Goal: Information Seeking & Learning: Compare options

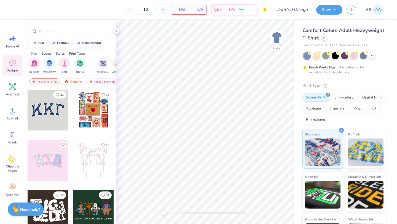
click at [327, 36] on div at bounding box center [324, 37] width 6 height 6
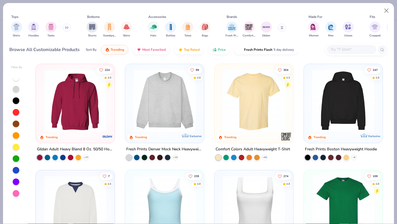
click at [345, 48] on input "text" at bounding box center [351, 49] width 42 height 6
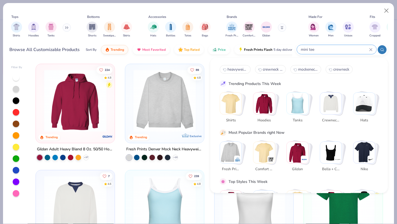
type input "mini tee"
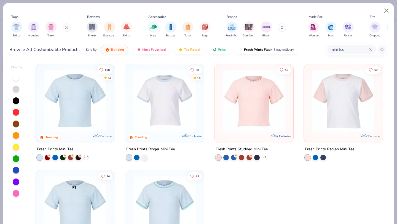
click at [90, 116] on img at bounding box center [75, 100] width 68 height 62
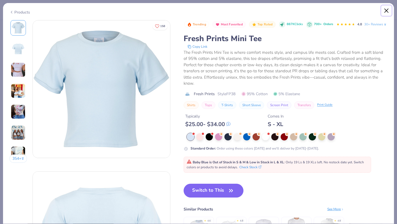
click at [386, 6] on button "Close" at bounding box center [386, 11] width 10 height 10
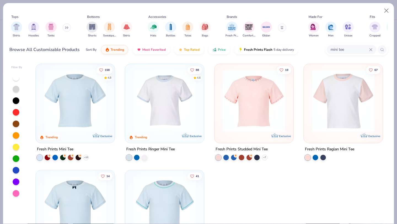
click at [348, 53] on input "mini tee" at bounding box center [349, 49] width 39 height 6
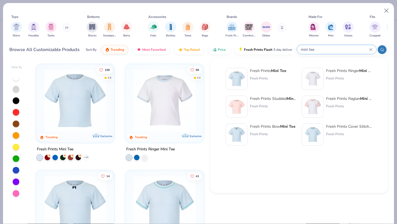
click at [348, 53] on input "mini tee" at bounding box center [334, 49] width 69 height 6
click at [341, 51] on input "mini tee" at bounding box center [334, 49] width 69 height 6
click at [308, 50] on input "mini tee" at bounding box center [334, 49] width 69 height 6
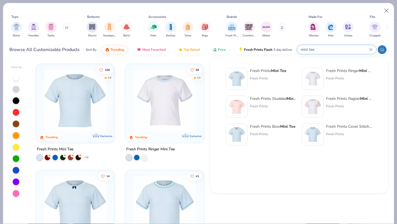
click at [308, 50] on input "mini tee" at bounding box center [334, 49] width 69 height 6
click at [371, 51] on icon at bounding box center [370, 49] width 3 height 3
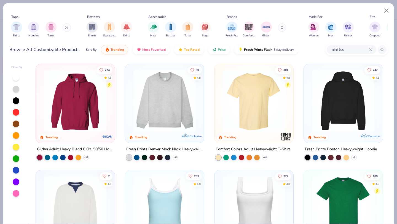
click at [371, 51] on icon at bounding box center [370, 49] width 3 height 3
type input "baby tee"
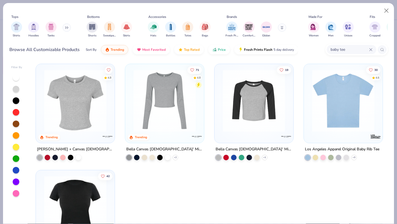
click at [82, 112] on img at bounding box center [75, 100] width 68 height 62
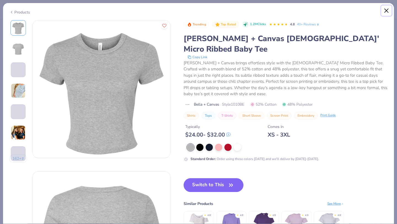
click at [388, 11] on button "Close" at bounding box center [386, 11] width 10 height 10
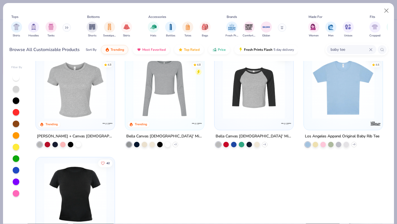
scroll to position [52, 0]
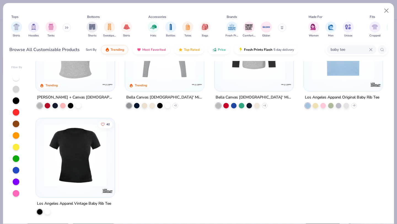
click at [77, 155] on img at bounding box center [75, 155] width 68 height 62
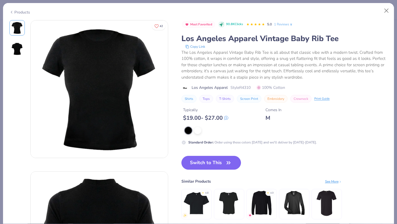
click at [15, 49] on img at bounding box center [16, 48] width 13 height 13
click at [291, 25] on icon at bounding box center [291, 25] width 4 height 4
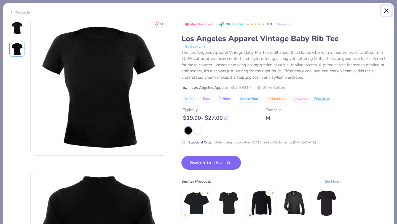
click at [388, 10] on button "Close" at bounding box center [386, 11] width 10 height 10
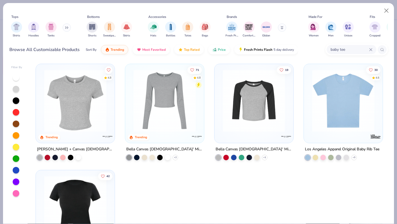
scroll to position [0, 0]
click at [370, 49] on icon at bounding box center [370, 49] width 2 height 2
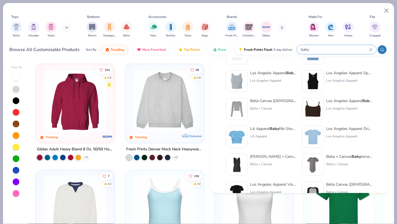
scroll to position [55, 0]
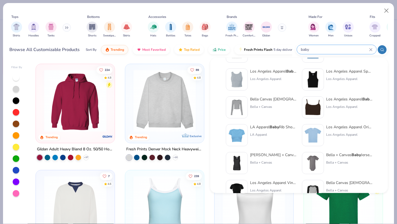
type input "baby"
click at [343, 135] on div "Los Angeles Apparel" at bounding box center [349, 134] width 46 height 5
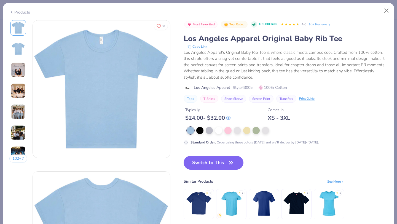
click at [18, 50] on img at bounding box center [18, 48] width 13 height 13
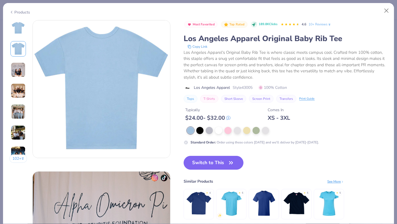
click at [22, 70] on img at bounding box center [18, 69] width 15 height 15
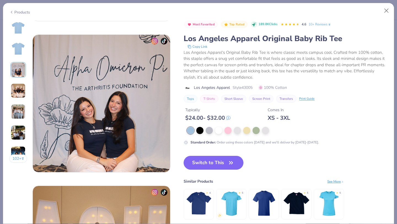
scroll to position [302, 0]
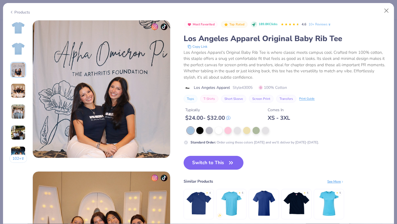
click at [20, 85] on img at bounding box center [18, 90] width 15 height 15
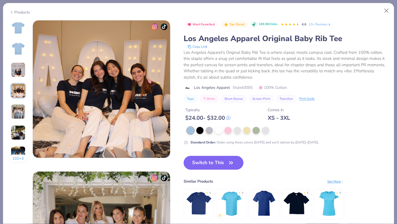
click at [20, 105] on img at bounding box center [18, 111] width 15 height 15
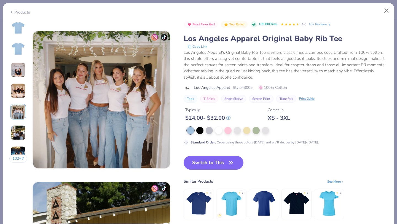
scroll to position [604, 0]
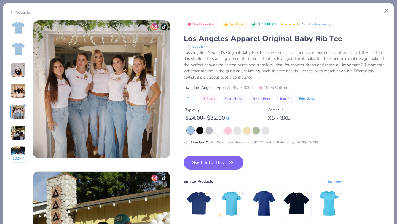
click at [20, 123] on div "102 +" at bounding box center [18, 93] width 18 height 147
click at [19, 128] on img at bounding box center [18, 132] width 15 height 15
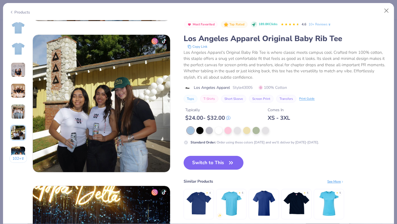
scroll to position [756, 0]
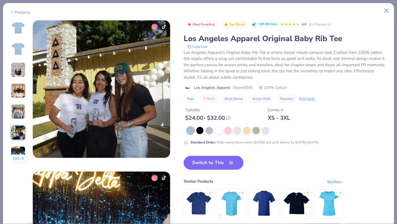
click at [19, 150] on img at bounding box center [18, 153] width 15 height 15
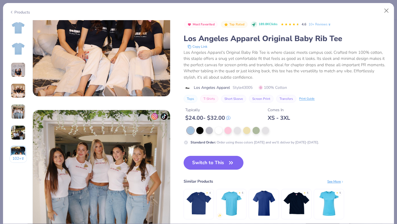
scroll to position [397, 0]
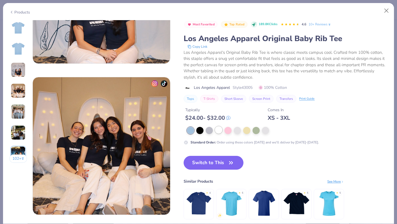
click at [221, 131] on div at bounding box center [218, 129] width 7 height 7
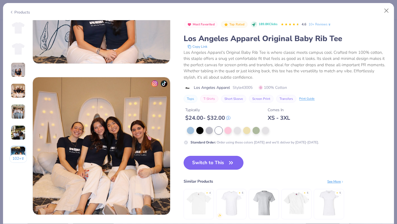
click at [225, 163] on button "Switch to This" at bounding box center [214, 163] width 60 height 14
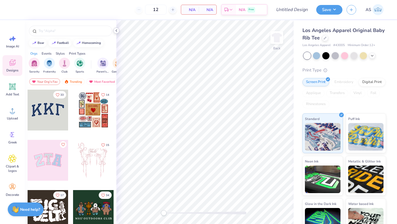
click at [116, 31] on polyline at bounding box center [116, 31] width 1 height 2
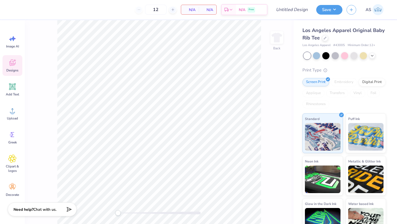
click at [342, 45] on span "# 43005" at bounding box center [339, 45] width 12 height 5
copy span "43005"
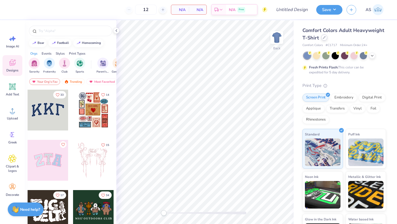
click at [327, 36] on div at bounding box center [324, 37] width 6 height 6
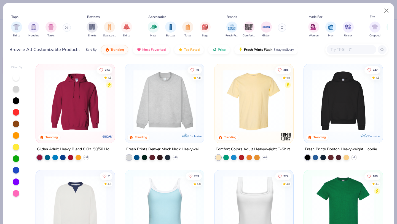
click at [349, 50] on input "text" at bounding box center [351, 49] width 42 height 6
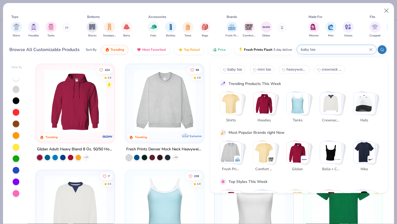
type input "baby tee"
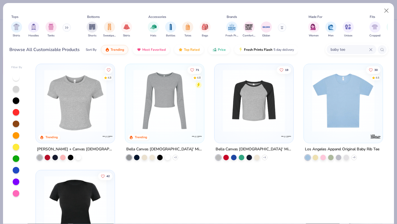
scroll to position [52, 0]
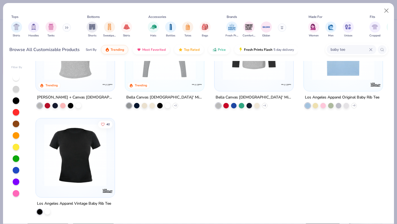
click at [83, 175] on img at bounding box center [75, 155] width 68 height 62
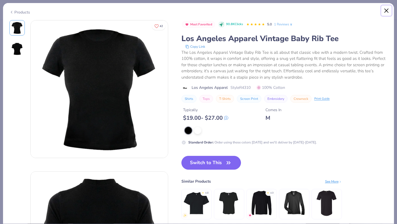
click at [383, 14] on button "Close" at bounding box center [386, 11] width 10 height 10
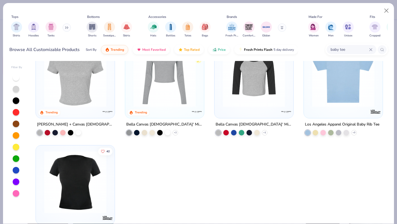
scroll to position [14, 0]
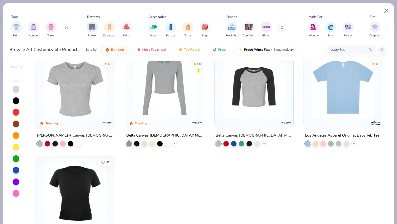
click at [355, 70] on img at bounding box center [343, 87] width 68 height 62
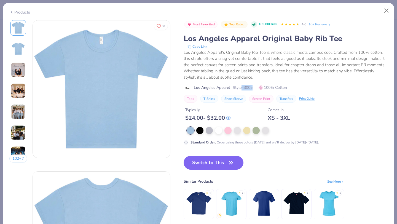
drag, startPoint x: 254, startPoint y: 87, endPoint x: 242, endPoint y: 87, distance: 12.1
click at [242, 87] on span "Style 43005" at bounding box center [243, 88] width 20 height 6
copy span "43005"
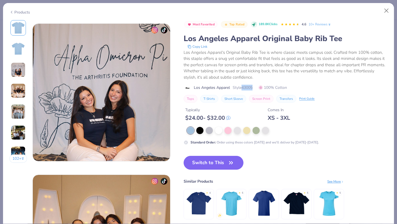
scroll to position [324, 0]
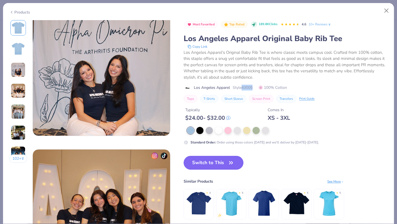
click at [19, 74] on img at bounding box center [18, 69] width 15 height 15
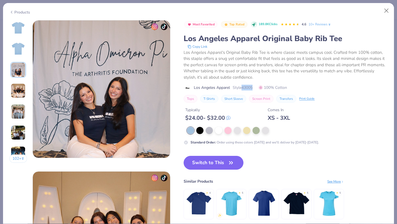
click at [19, 97] on img at bounding box center [18, 90] width 15 height 15
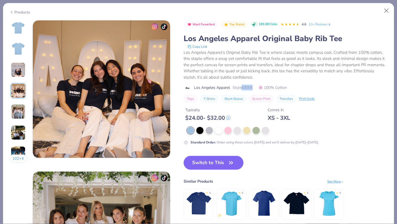
click at [21, 106] on img at bounding box center [18, 111] width 15 height 15
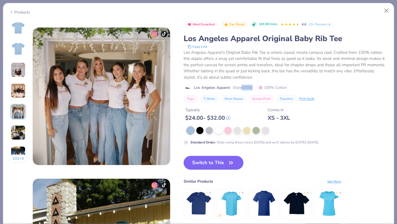
scroll to position [604, 0]
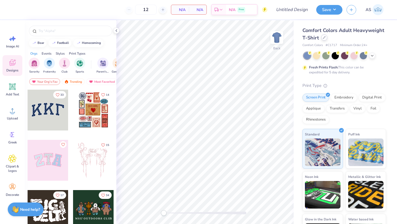
click at [327, 36] on div at bounding box center [324, 37] width 6 height 6
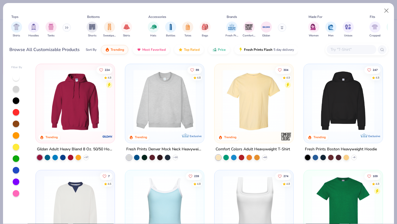
click at [68, 29] on button at bounding box center [67, 27] width 8 height 8
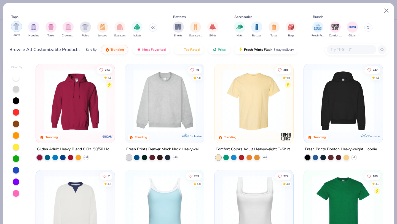
click at [14, 31] on div "filter for Shirts" at bounding box center [16, 26] width 11 height 11
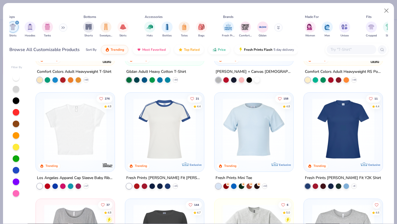
scroll to position [80, 0]
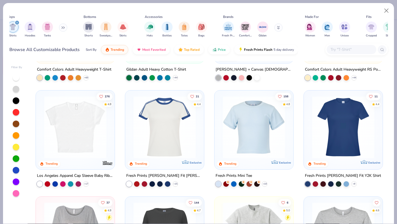
click at [271, 118] on img at bounding box center [254, 127] width 68 height 62
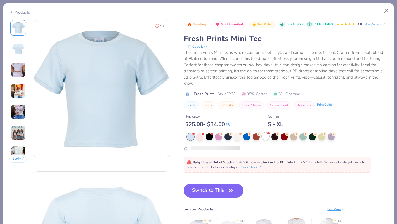
click at [267, 140] on div at bounding box center [265, 136] width 7 height 7
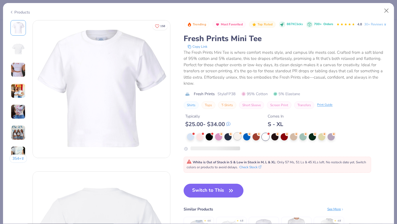
click at [238, 140] on div at bounding box center [237, 136] width 7 height 7
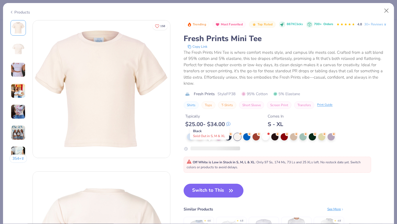
click at [210, 140] on div at bounding box center [209, 136] width 7 height 7
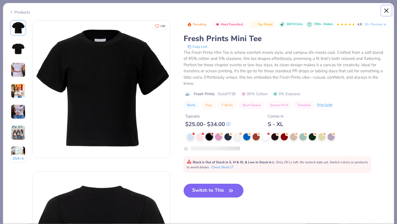
click at [388, 9] on button "Close" at bounding box center [386, 11] width 10 height 10
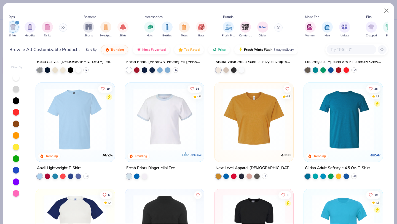
scroll to position [405, 0]
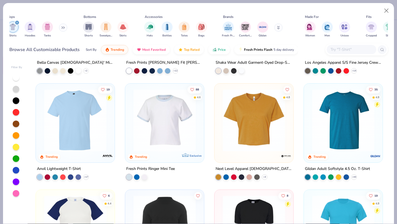
click at [188, 135] on img at bounding box center [165, 120] width 68 height 62
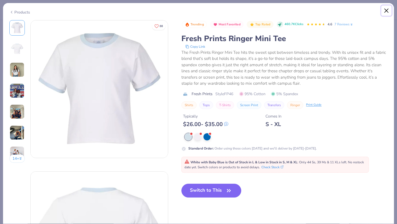
click at [389, 15] on button "Close" at bounding box center [386, 11] width 10 height 10
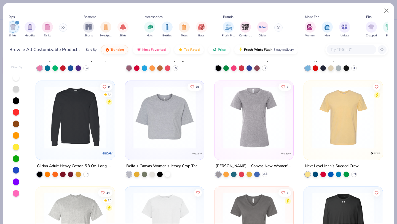
scroll to position [1055, 0]
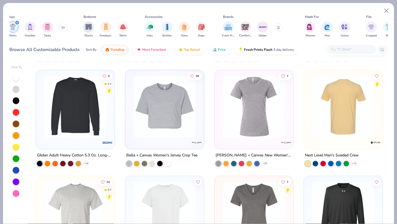
click at [173, 109] on img at bounding box center [165, 106] width 68 height 62
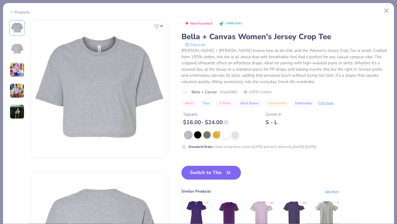
click at [23, 68] on img at bounding box center [17, 69] width 15 height 15
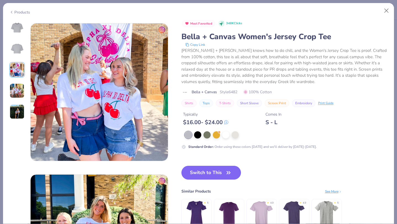
scroll to position [302, 0]
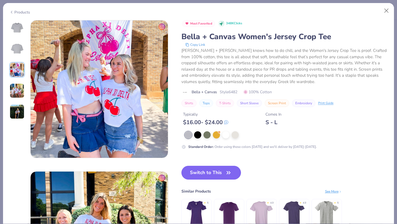
click at [15, 80] on div at bounding box center [16, 69] width 15 height 99
click at [13, 92] on img at bounding box center [17, 90] width 15 height 15
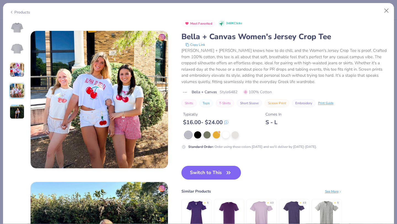
scroll to position [453, 0]
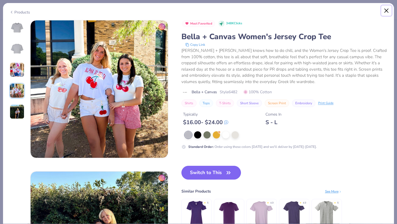
click at [386, 6] on button "Close" at bounding box center [386, 11] width 10 height 10
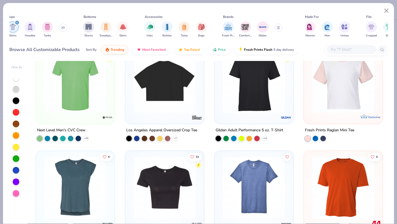
scroll to position [1506, 0]
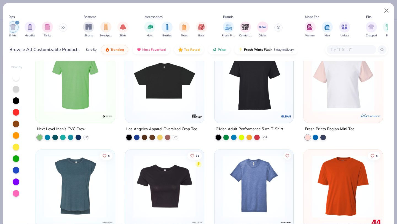
click at [347, 54] on div at bounding box center [352, 49] width 50 height 9
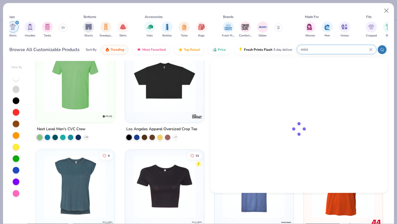
type input "mini"
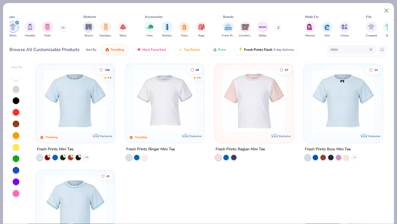
click at [370, 50] on icon at bounding box center [370, 49] width 2 height 2
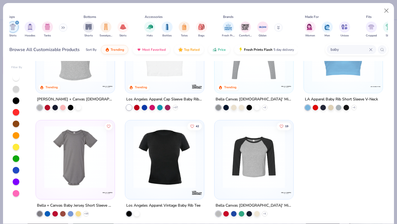
scroll to position [0, 0]
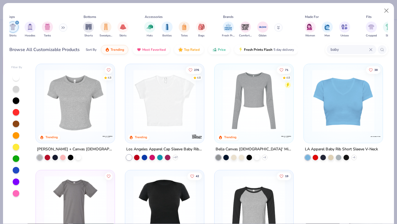
click at [175, 119] on img at bounding box center [165, 100] width 68 height 62
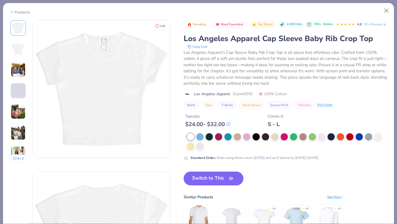
click at [21, 69] on img at bounding box center [18, 69] width 15 height 15
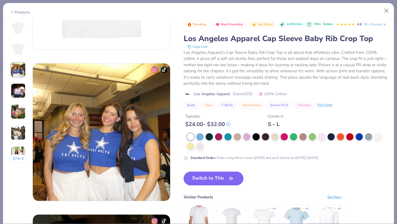
scroll to position [302, 0]
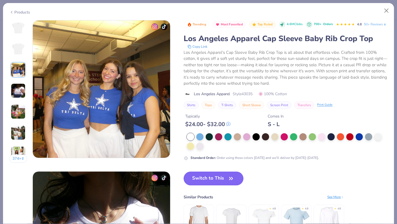
click at [17, 94] on img at bounding box center [18, 90] width 15 height 15
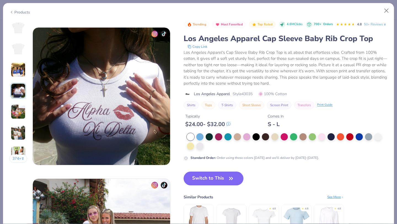
scroll to position [453, 0]
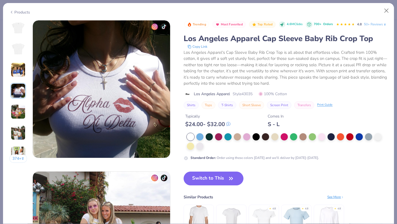
click at [17, 110] on img at bounding box center [18, 111] width 15 height 15
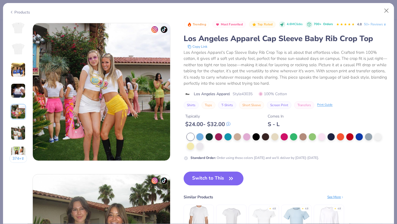
scroll to position [604, 0]
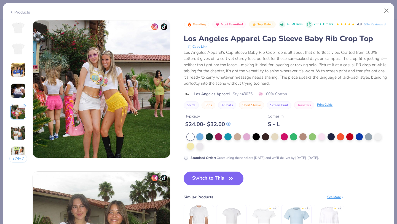
click at [18, 126] on img at bounding box center [18, 132] width 15 height 15
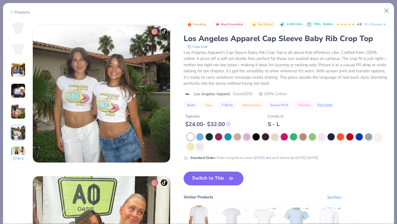
scroll to position [756, 0]
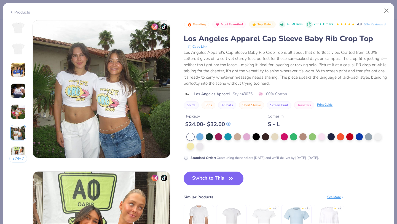
click at [17, 132] on img at bounding box center [18, 132] width 15 height 15
click at [18, 154] on img at bounding box center [18, 153] width 15 height 15
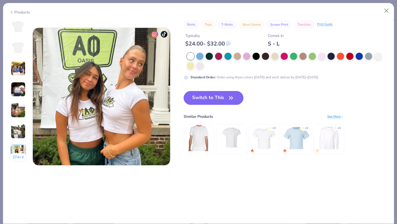
scroll to position [907, 0]
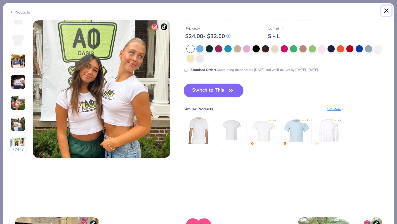
click at [384, 12] on button "Close" at bounding box center [386, 11] width 10 height 10
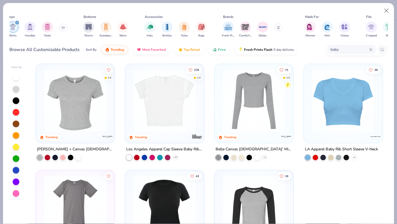
click at [181, 129] on img at bounding box center [165, 100] width 68 height 62
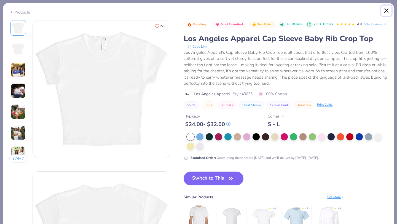
click at [387, 10] on button "Close" at bounding box center [386, 11] width 10 height 10
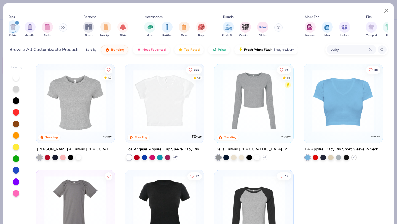
click at [63, 28] on icon at bounding box center [62, 28] width 1 height 2
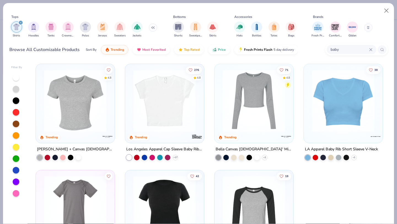
click at [63, 101] on img at bounding box center [75, 100] width 68 height 62
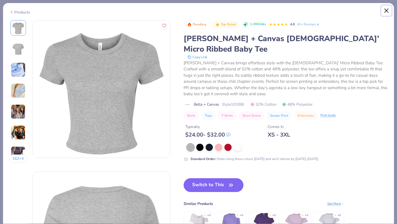
click at [387, 11] on button "Close" at bounding box center [386, 11] width 10 height 10
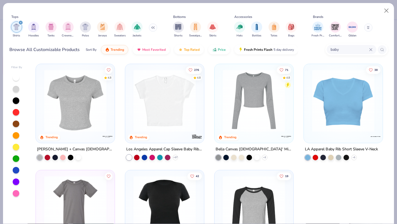
click at [180, 85] on img at bounding box center [165, 100] width 68 height 62
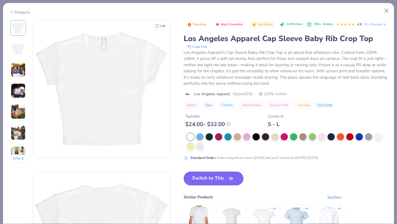
click at [24, 49] on img at bounding box center [18, 48] width 13 height 13
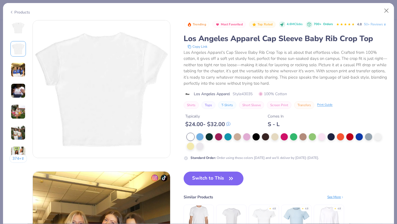
click at [18, 66] on img at bounding box center [18, 69] width 15 height 15
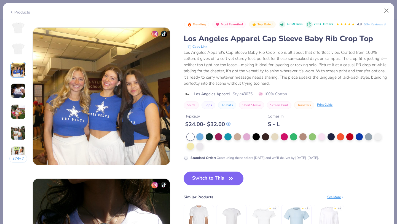
scroll to position [302, 0]
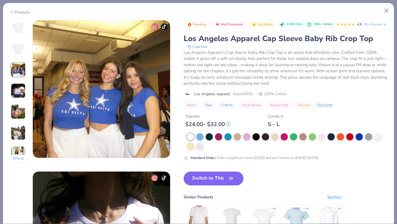
click at [20, 92] on img at bounding box center [18, 90] width 15 height 15
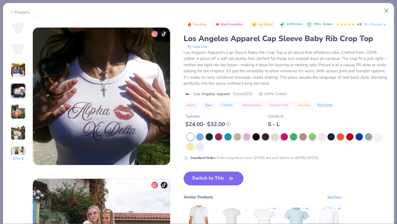
scroll to position [453, 0]
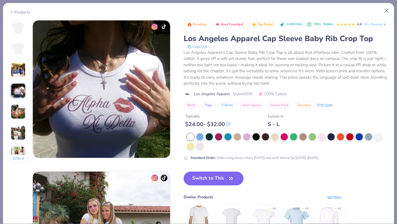
click at [18, 106] on img at bounding box center [18, 111] width 15 height 15
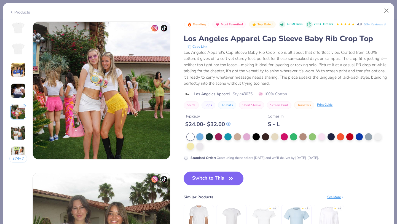
scroll to position [604, 0]
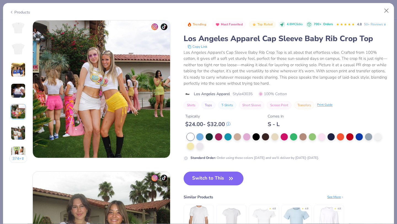
click at [20, 113] on img at bounding box center [18, 111] width 15 height 15
click at [20, 128] on img at bounding box center [18, 132] width 15 height 15
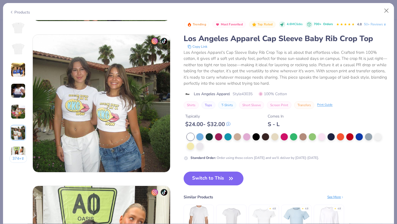
scroll to position [756, 0]
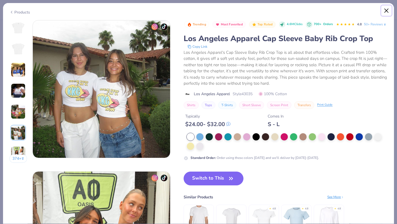
click at [388, 10] on button "Close" at bounding box center [386, 11] width 10 height 10
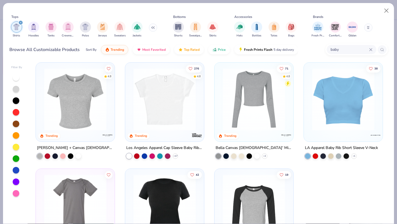
scroll to position [52, 0]
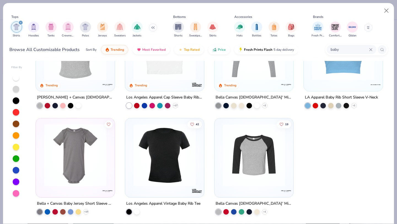
click at [167, 129] on img at bounding box center [165, 155] width 68 height 62
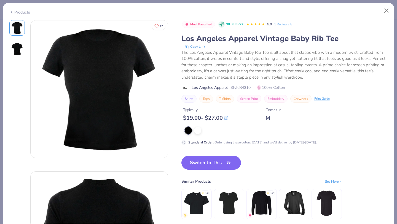
click at [13, 48] on img at bounding box center [16, 48] width 13 height 13
click at [390, 10] on button "Close" at bounding box center [386, 11] width 10 height 10
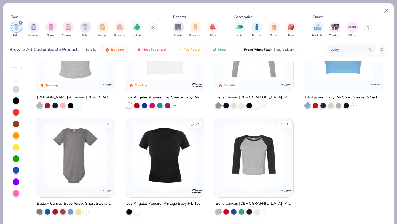
click at [338, 74] on img at bounding box center [343, 49] width 68 height 62
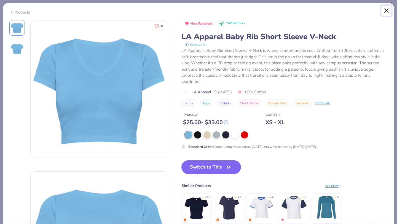
click at [390, 9] on button "Close" at bounding box center [386, 11] width 10 height 10
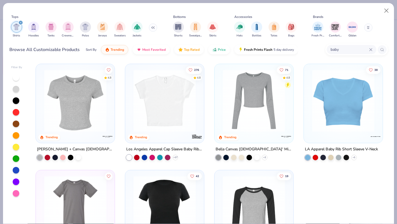
click at [352, 47] on input "baby" at bounding box center [349, 49] width 39 height 6
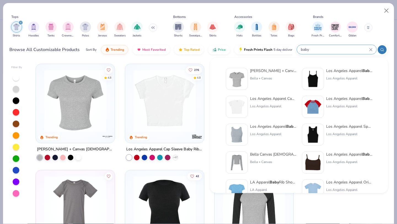
scroll to position [15, 0]
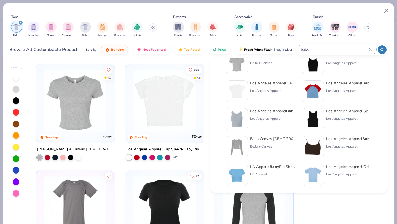
type input "baby"
click at [345, 169] on div "Los Angeles Apparel Original Baby Rib Tee" at bounding box center [349, 167] width 46 height 6
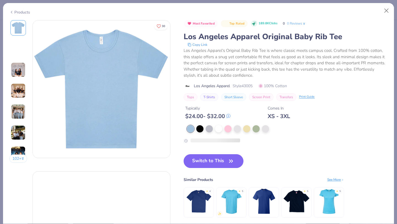
scroll to position [2, 0]
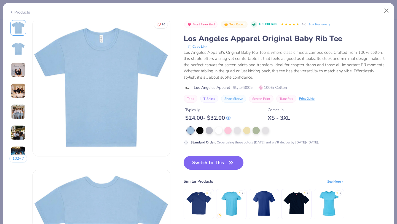
click at [12, 47] on img at bounding box center [18, 48] width 13 height 13
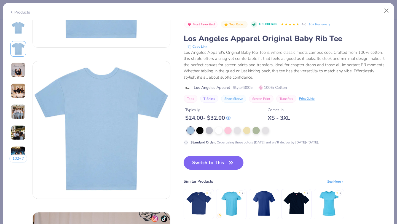
click at [18, 68] on img at bounding box center [18, 69] width 15 height 15
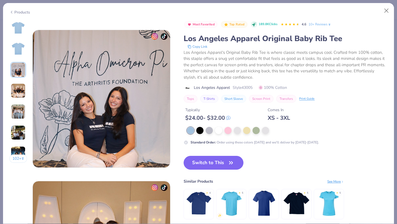
scroll to position [302, 0]
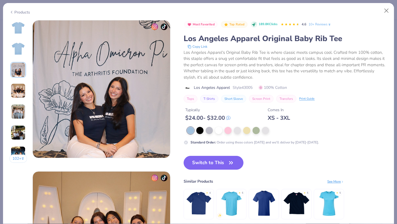
click at [24, 92] on img at bounding box center [18, 90] width 15 height 15
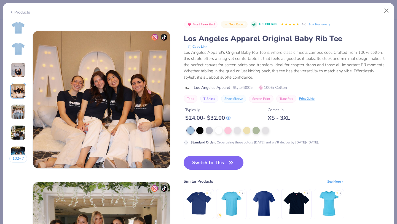
scroll to position [453, 0]
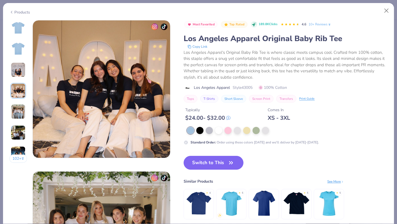
click at [22, 114] on img at bounding box center [18, 111] width 15 height 15
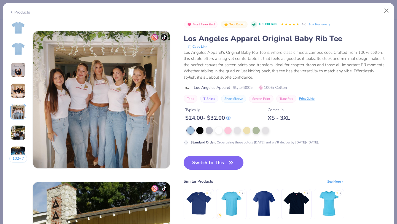
scroll to position [604, 0]
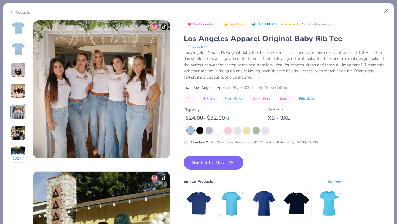
click at [18, 128] on img at bounding box center [18, 132] width 15 height 15
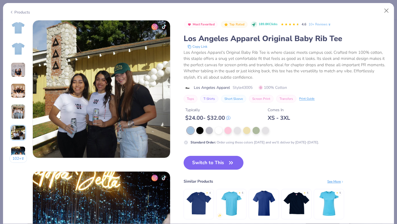
click at [17, 146] on img at bounding box center [18, 153] width 15 height 15
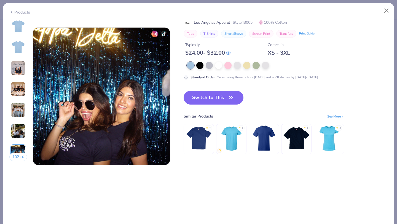
scroll to position [907, 0]
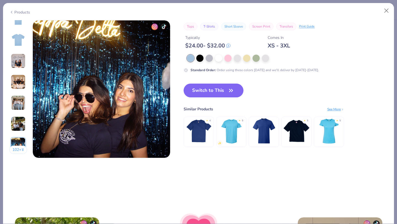
click at [20, 151] on button "102 +" at bounding box center [18, 150] width 18 height 8
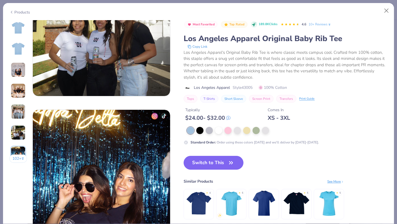
scroll to position [797, 0]
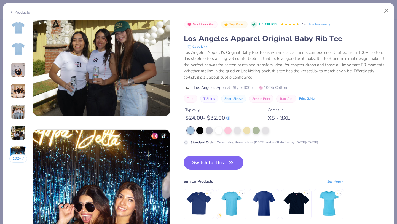
click at [319, 24] on link "10+ Reviews" at bounding box center [320, 24] width 23 height 5
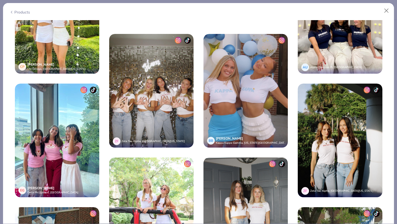
scroll to position [1144, 0]
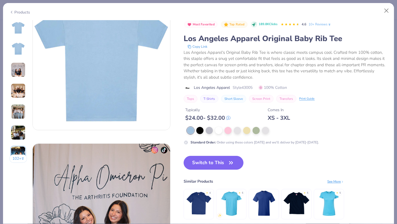
click at [21, 52] on img at bounding box center [18, 48] width 13 height 13
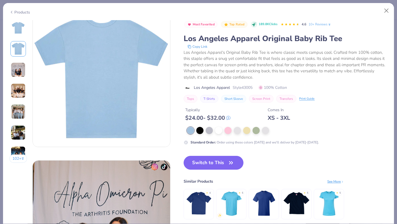
scroll to position [151, 0]
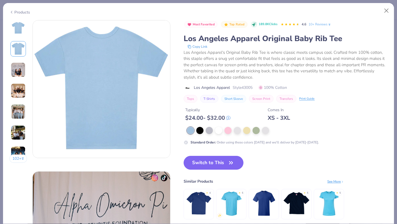
click at [17, 36] on div "102 +" at bounding box center [18, 93] width 18 height 147
click at [17, 32] on img at bounding box center [18, 27] width 13 height 13
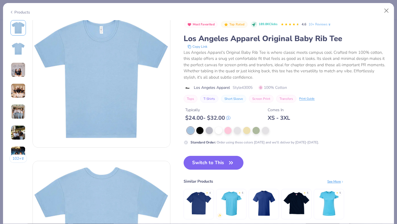
scroll to position [0, 0]
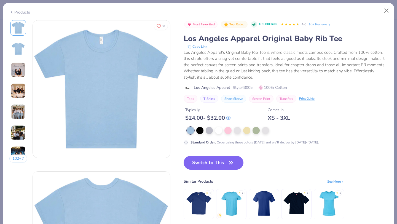
click at [19, 78] on div "102 +" at bounding box center [18, 93] width 18 height 147
click at [19, 91] on img at bounding box center [18, 90] width 15 height 15
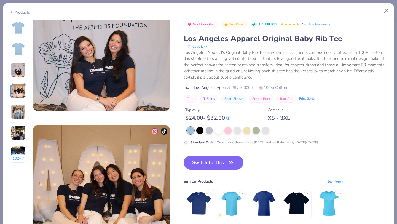
scroll to position [453, 0]
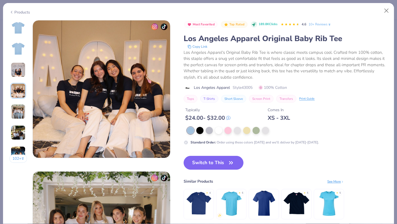
click at [17, 95] on img at bounding box center [18, 90] width 15 height 15
click at [17, 109] on img at bounding box center [18, 111] width 15 height 15
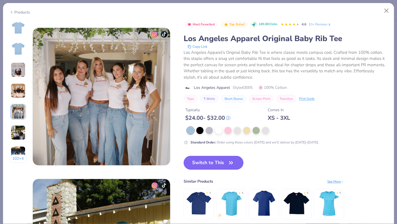
scroll to position [604, 0]
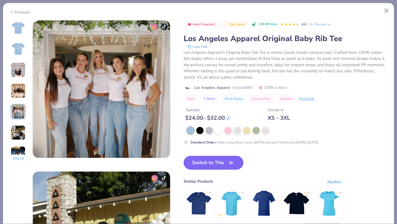
click at [16, 154] on img at bounding box center [18, 153] width 15 height 15
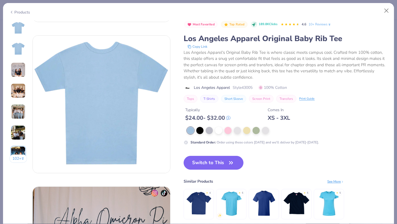
scroll to position [0, 0]
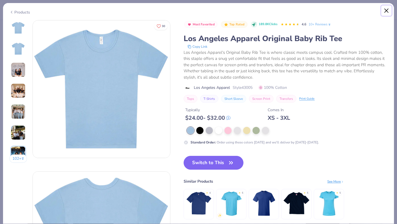
click at [386, 13] on button "Close" at bounding box center [386, 11] width 10 height 10
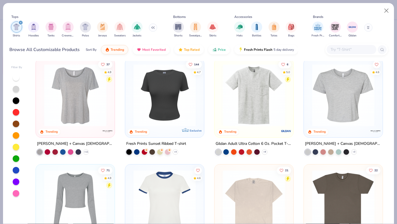
scroll to position [218, 0]
click at [155, 124] on img at bounding box center [165, 94] width 68 height 62
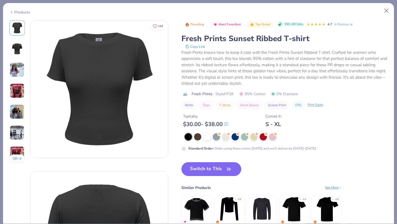
type textarea "x"
